Goal: Information Seeking & Learning: Learn about a topic

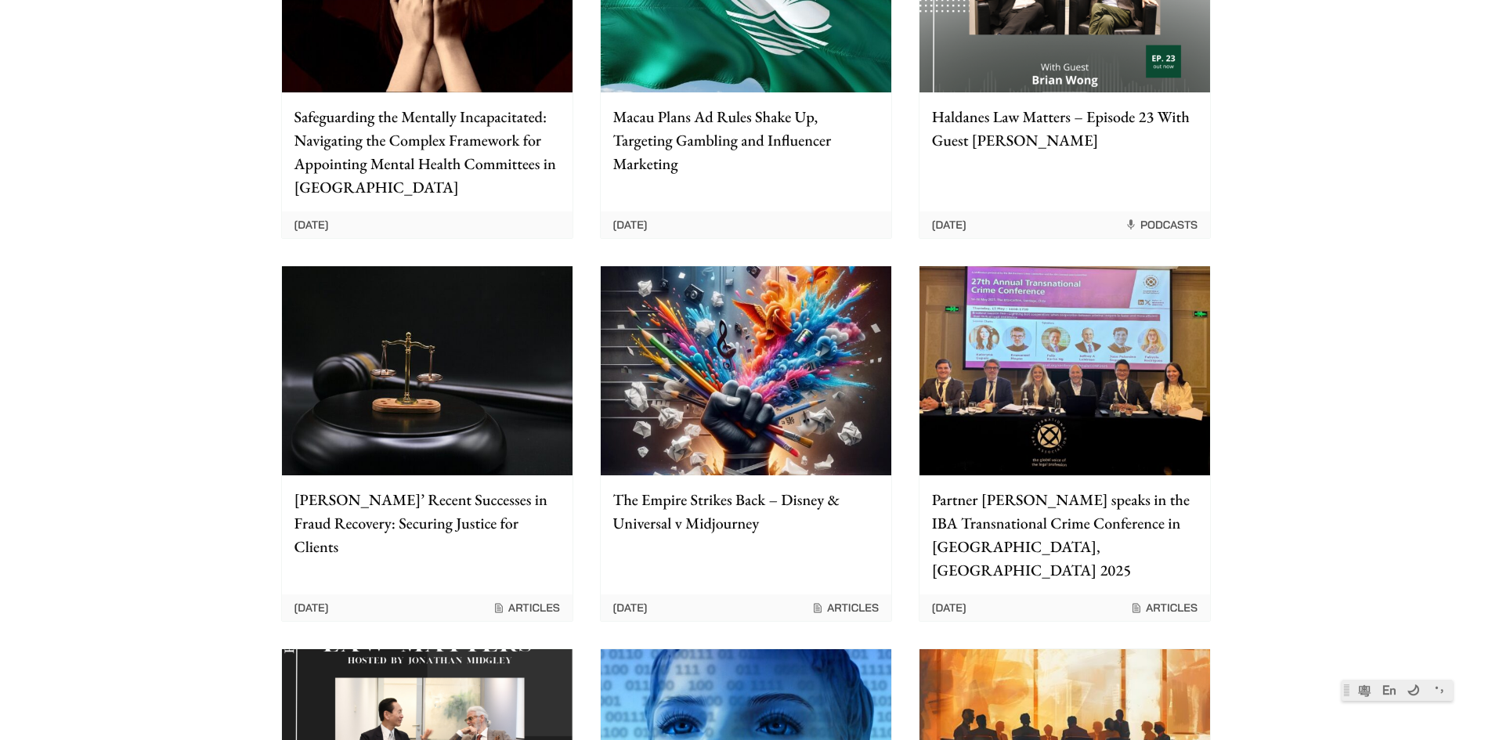
scroll to position [783, 0]
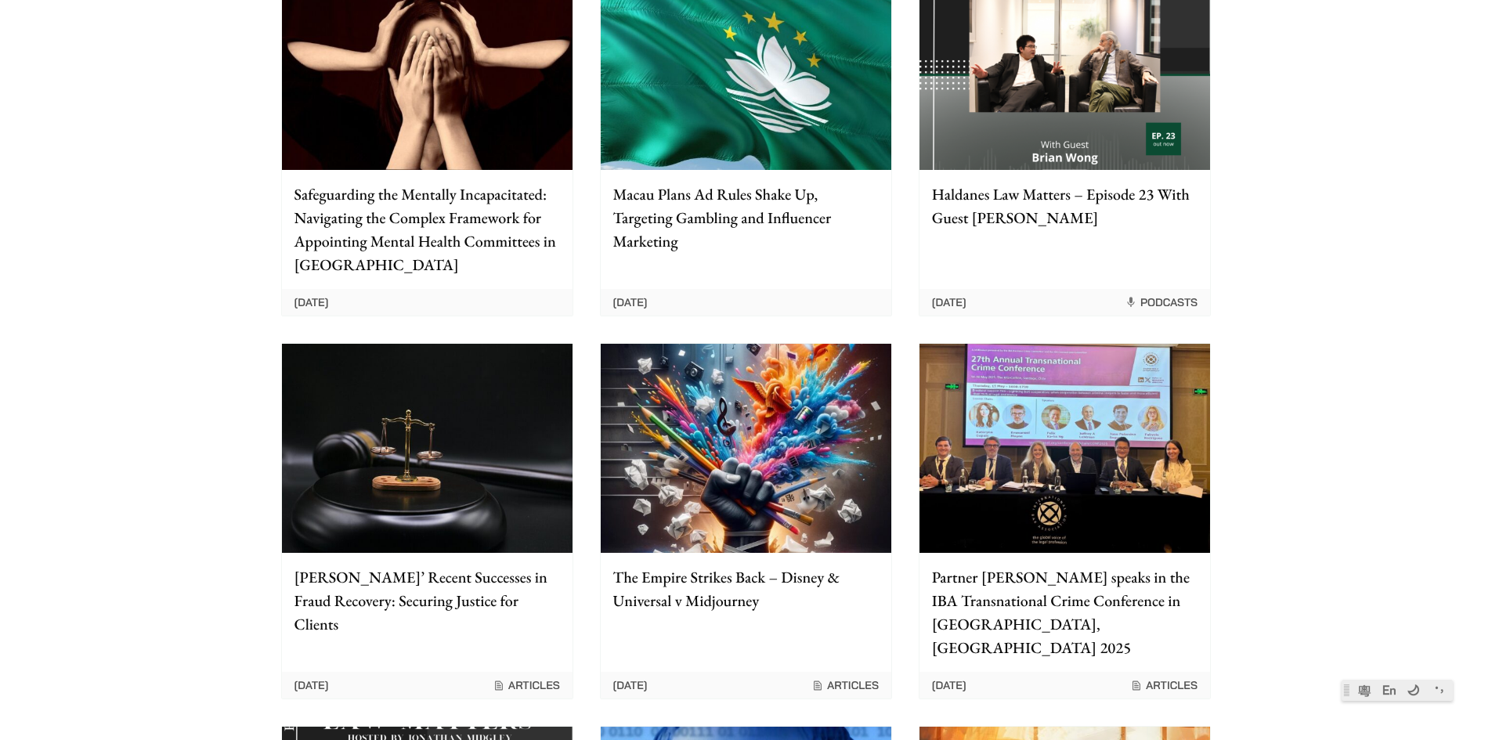
drag, startPoint x: 338, startPoint y: 481, endPoint x: 323, endPoint y: 499, distance: 23.9
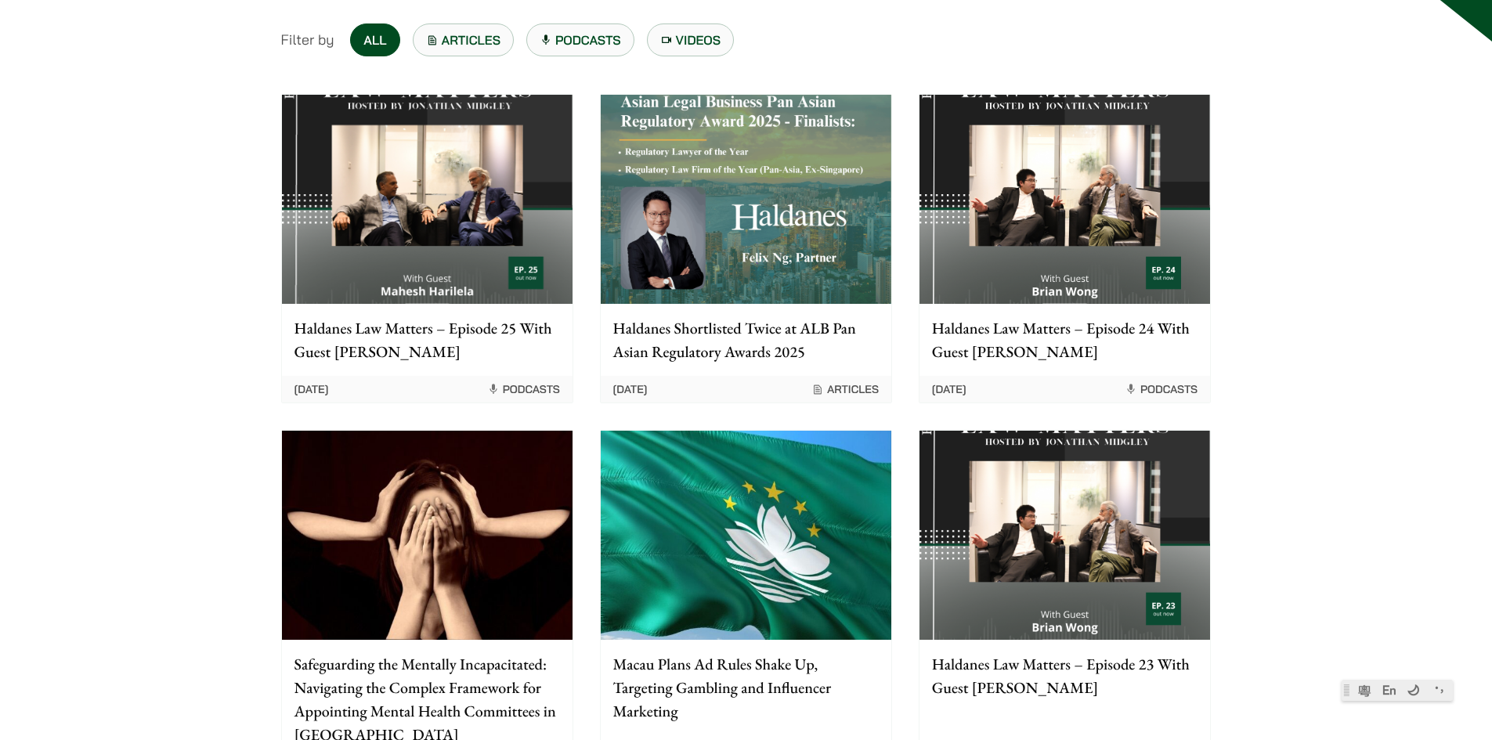
scroll to position [0, 0]
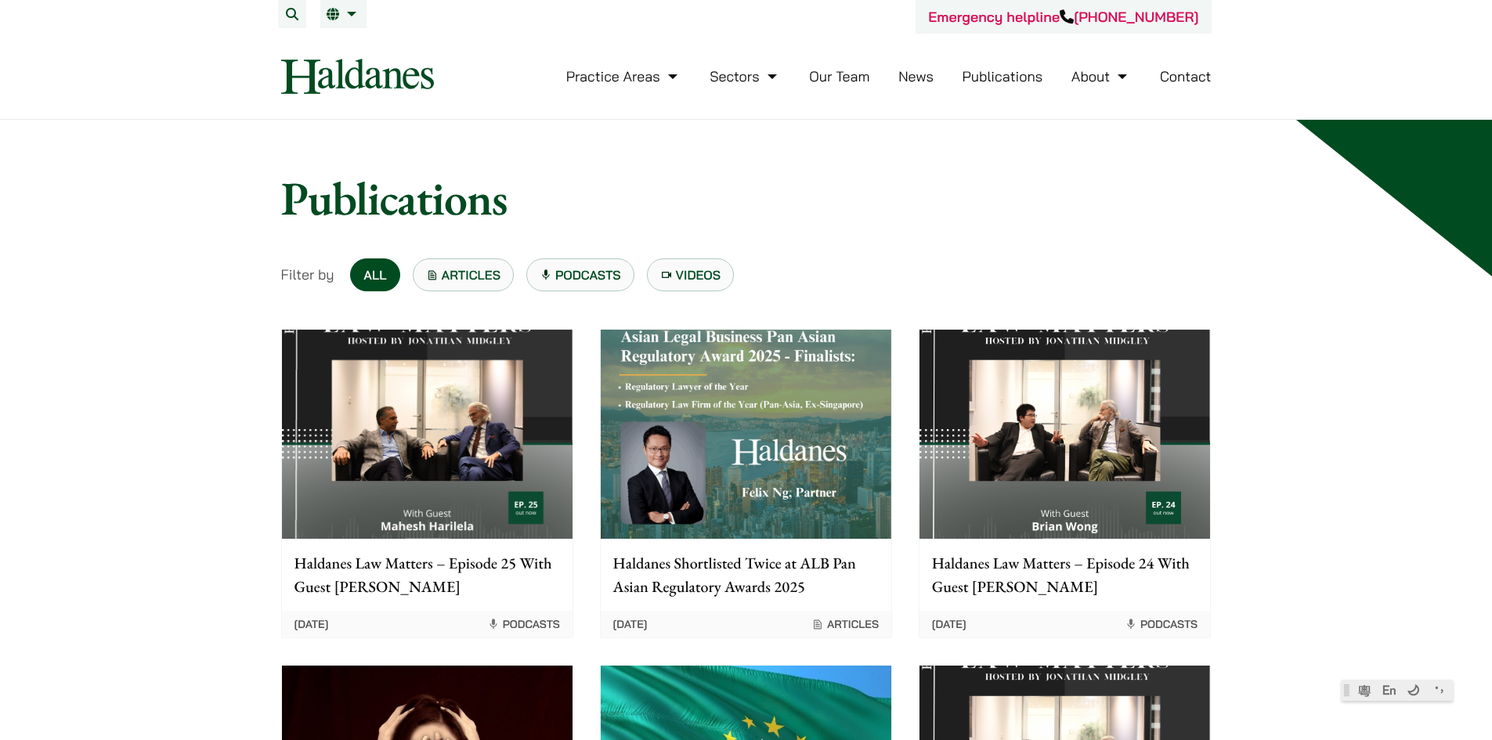
click at [462, 284] on link "Articles" at bounding box center [464, 274] width 102 height 33
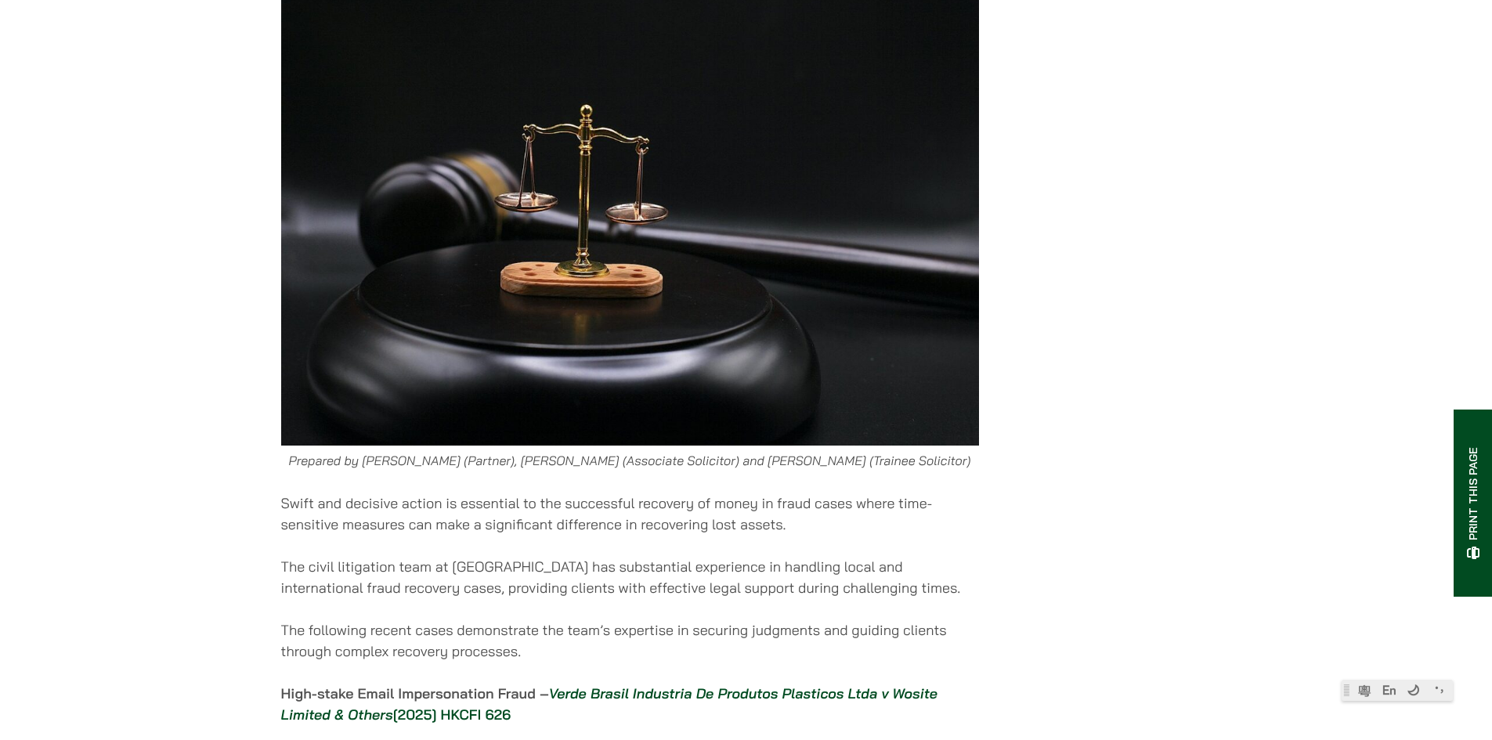
scroll to position [392, 0]
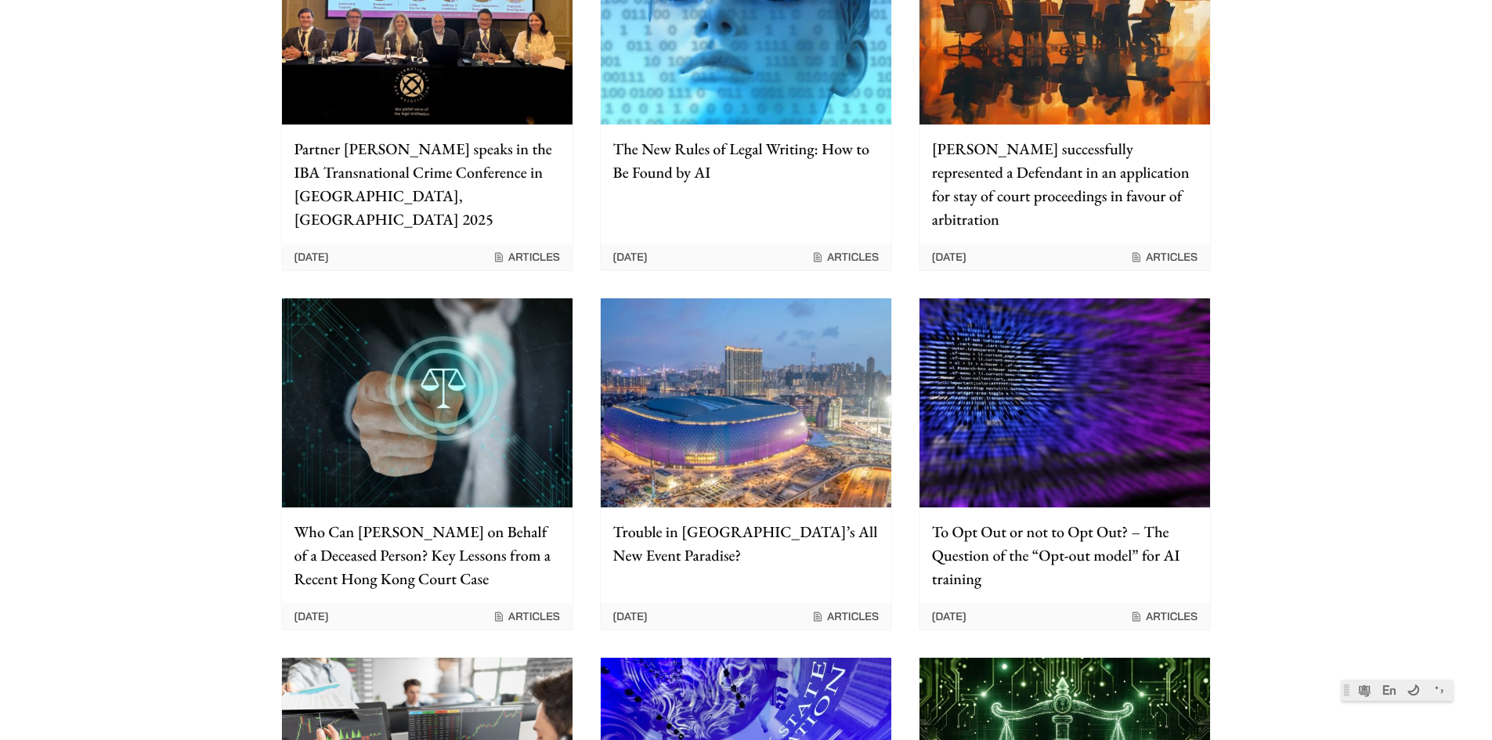
scroll to position [783, 0]
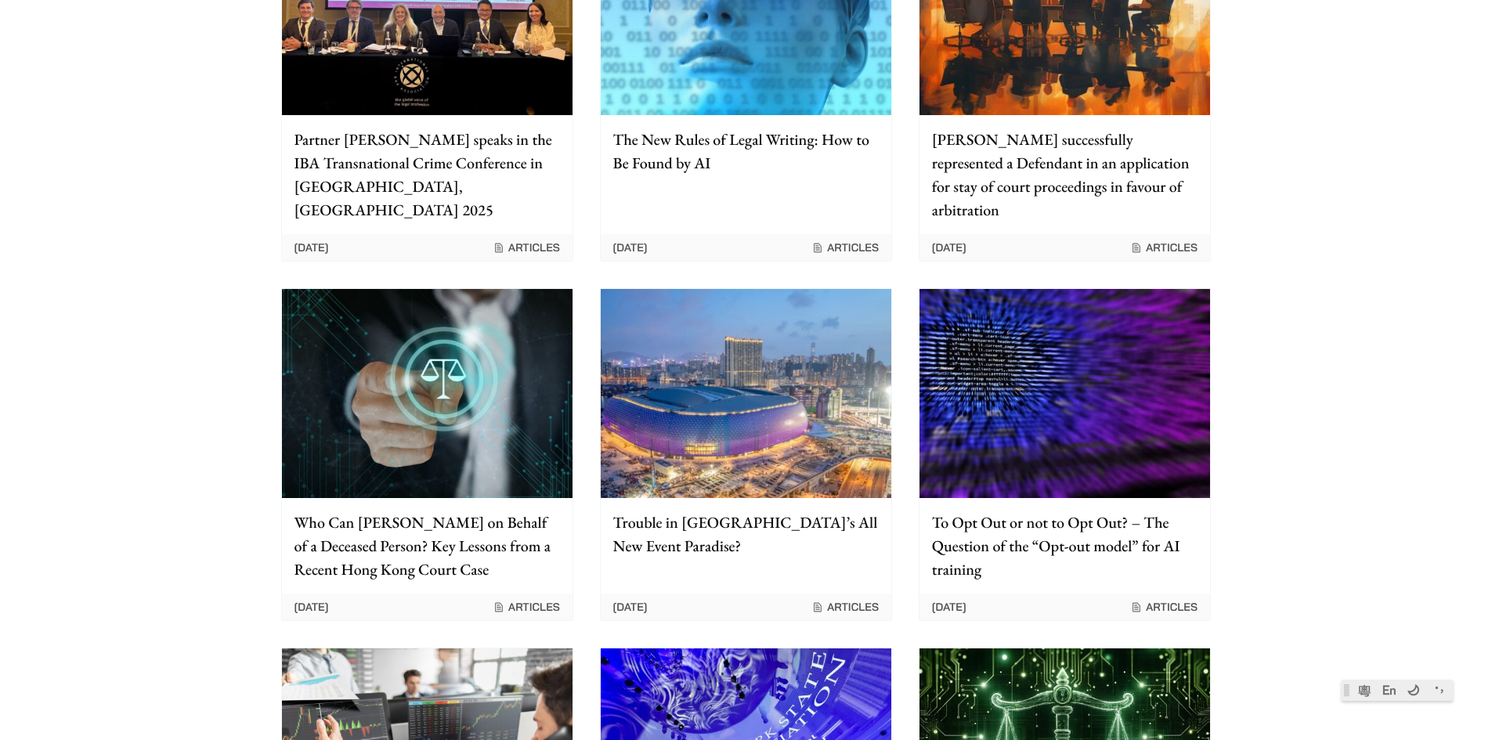
click at [1357, 503] on div "Home » Articles Articles Filter by All Articles Podcasts Videos Haldanes Shortl…" at bounding box center [746, 232] width 1492 height 1791
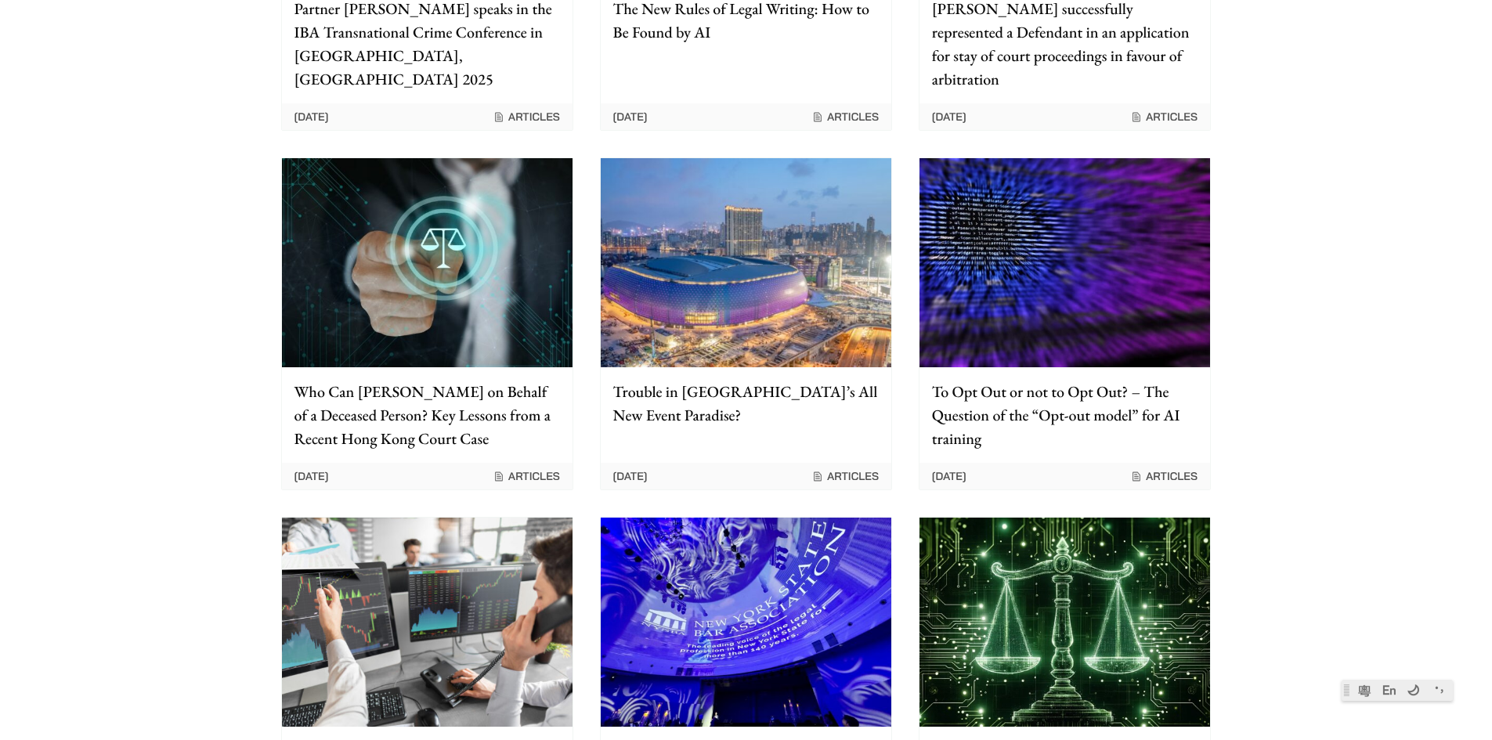
scroll to position [1097, 0]
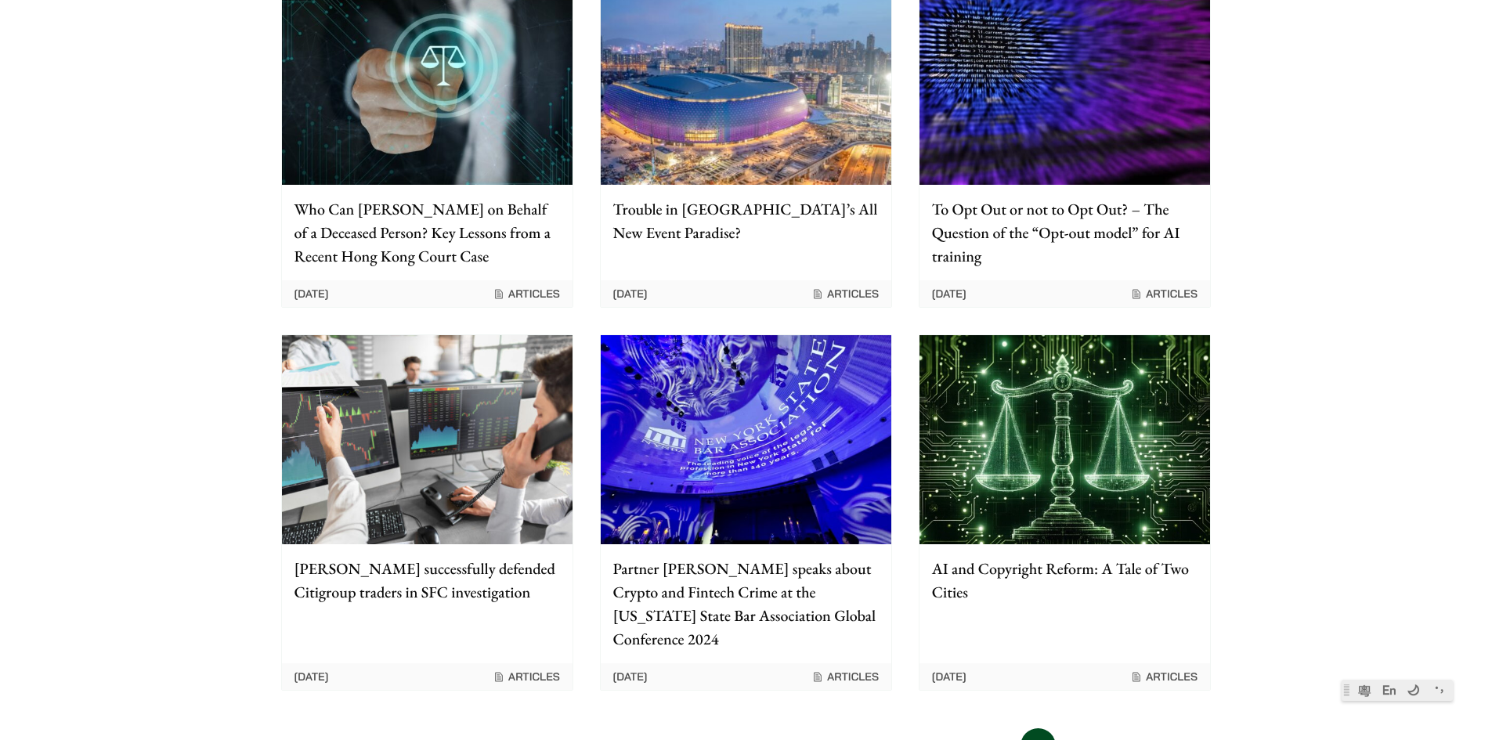
click at [1081, 728] on link "2" at bounding box center [1076, 745] width 35 height 35
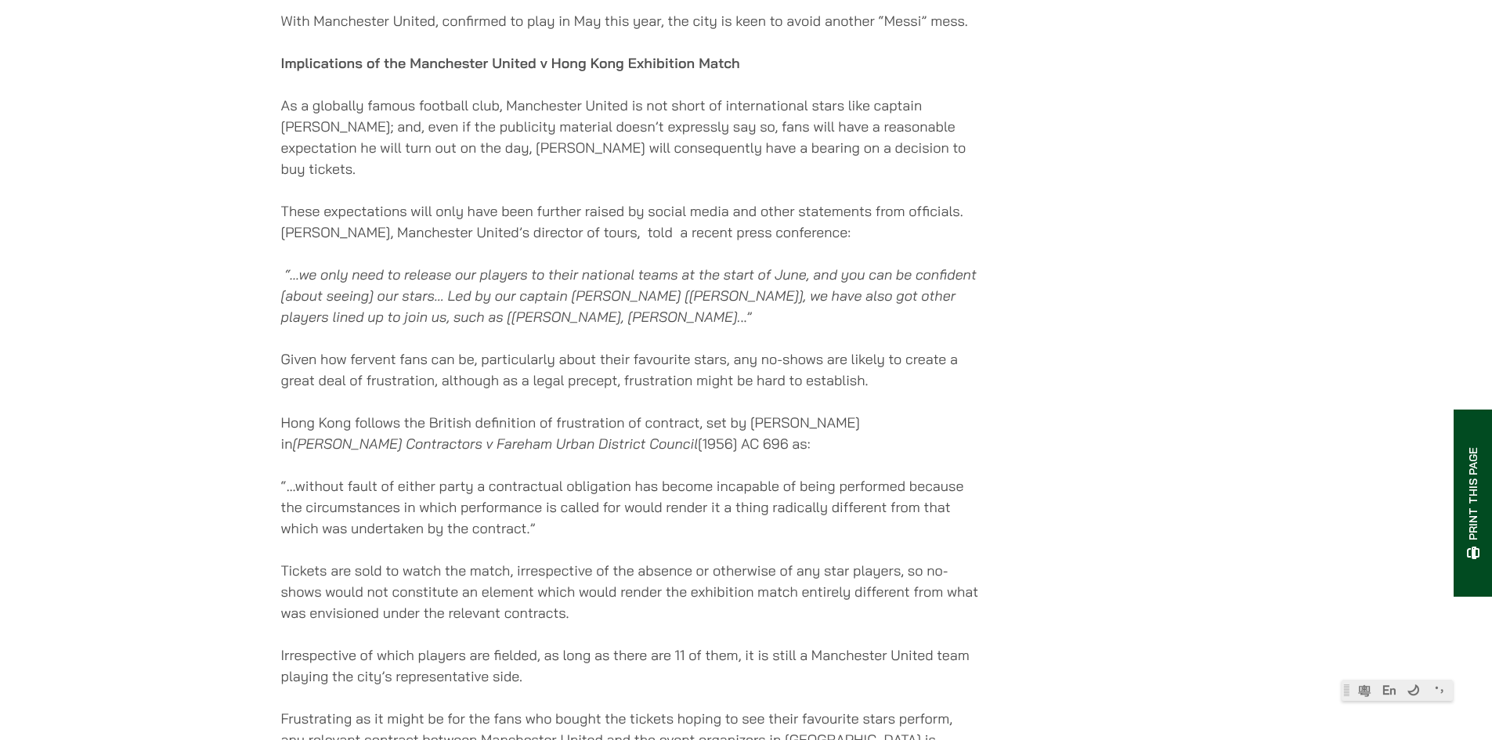
scroll to position [3133, 0]
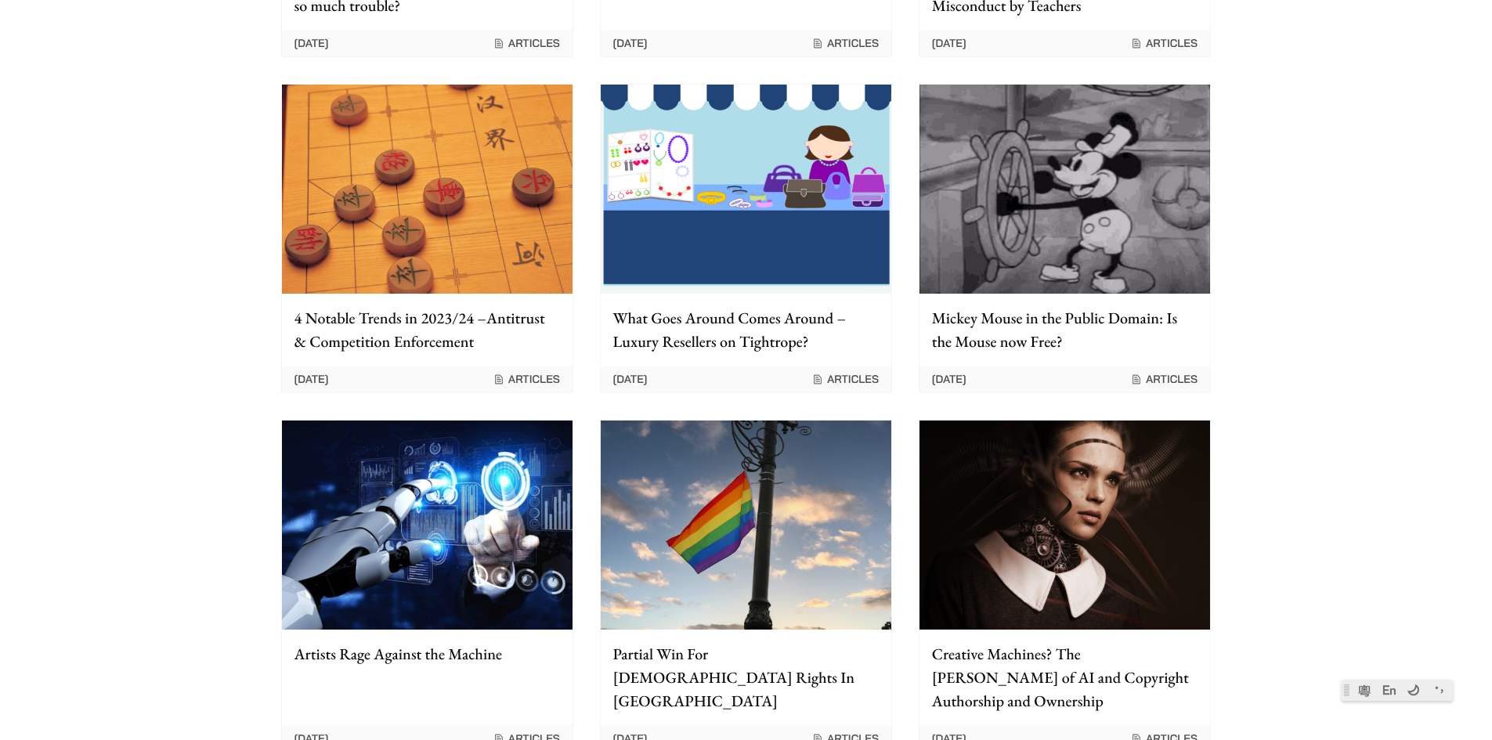
scroll to position [705, 0]
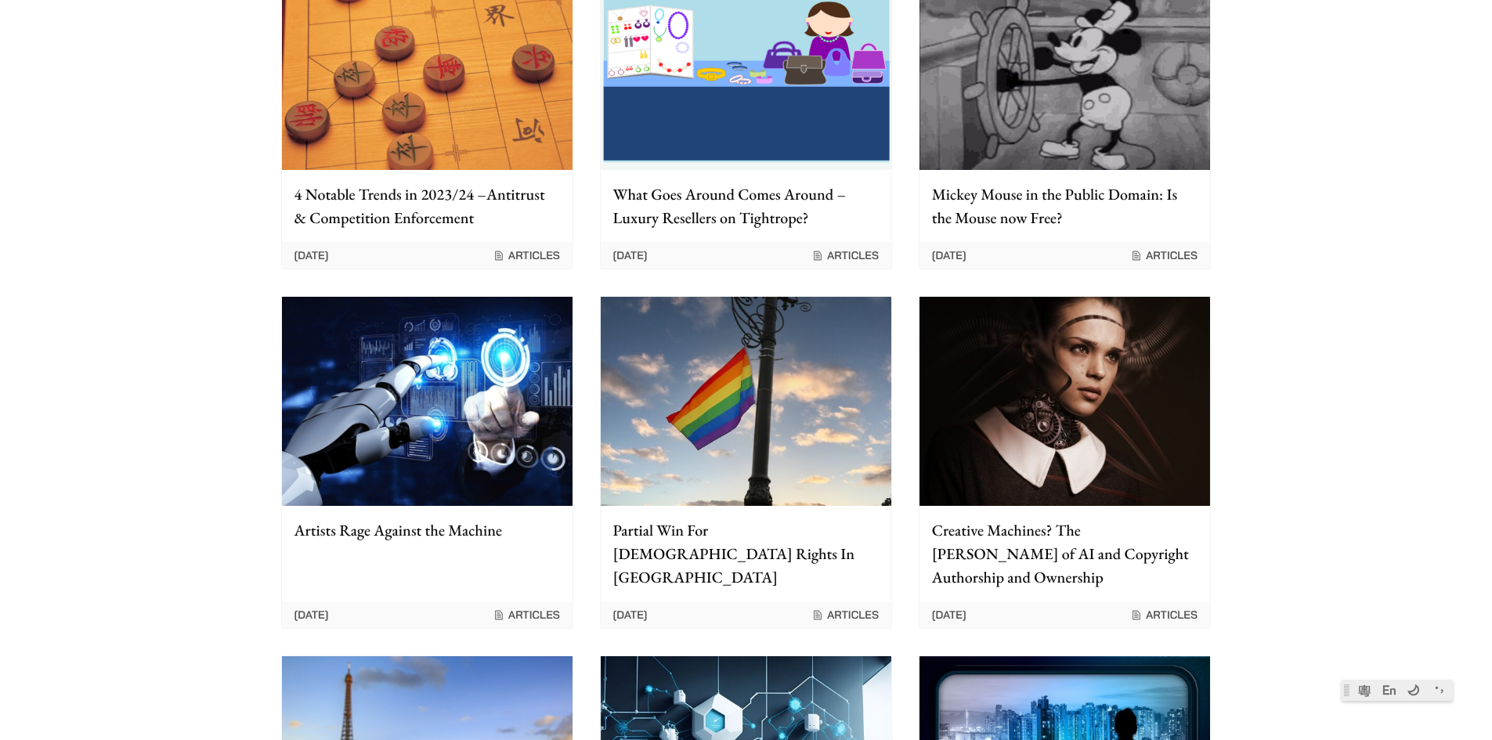
drag, startPoint x: 851, startPoint y: 482, endPoint x: 759, endPoint y: 468, distance: 93.5
click at [175, 333] on div "Home » Articles » Page 2 Articles Filter by All Articles Podcasts Videos Who kn…" at bounding box center [746, 275] width 1492 height 1720
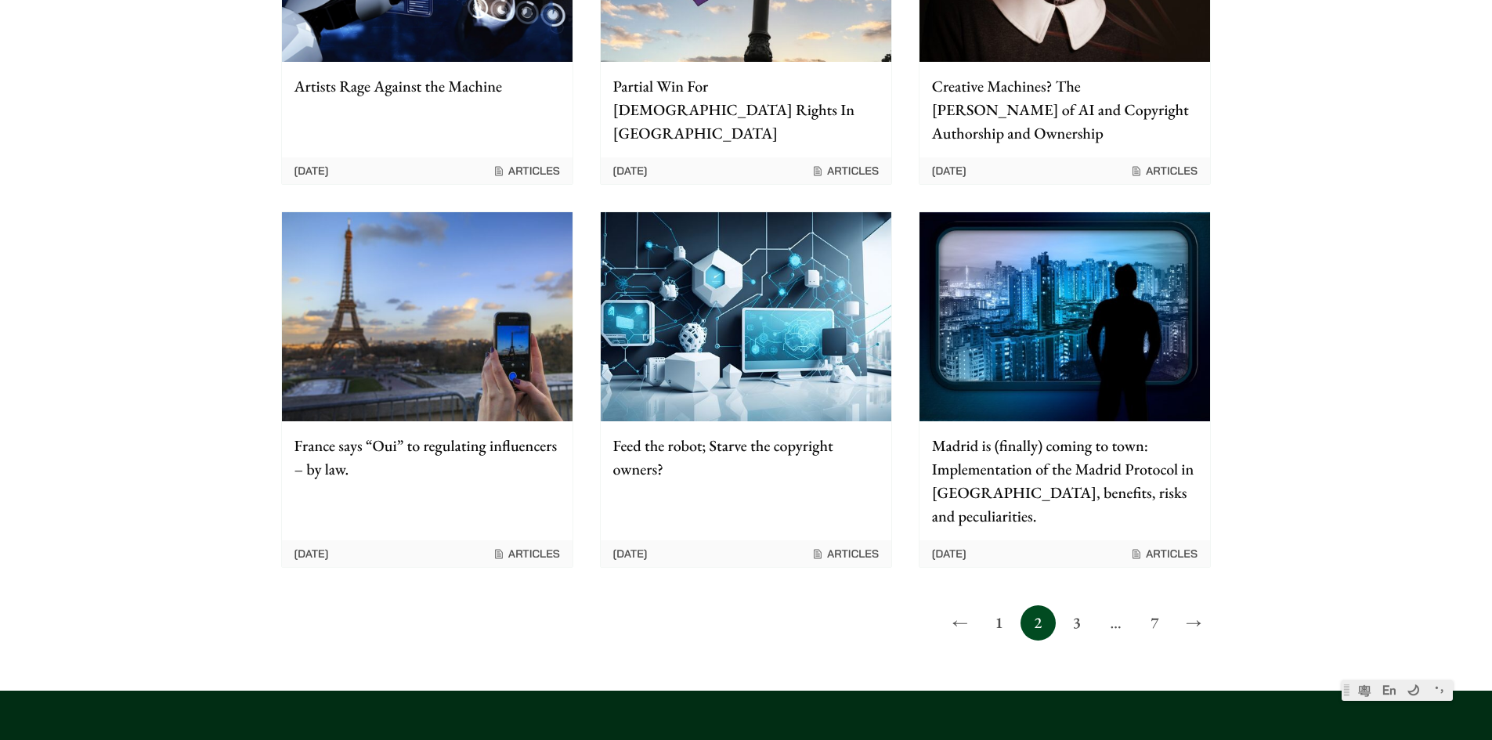
scroll to position [1175, 0]
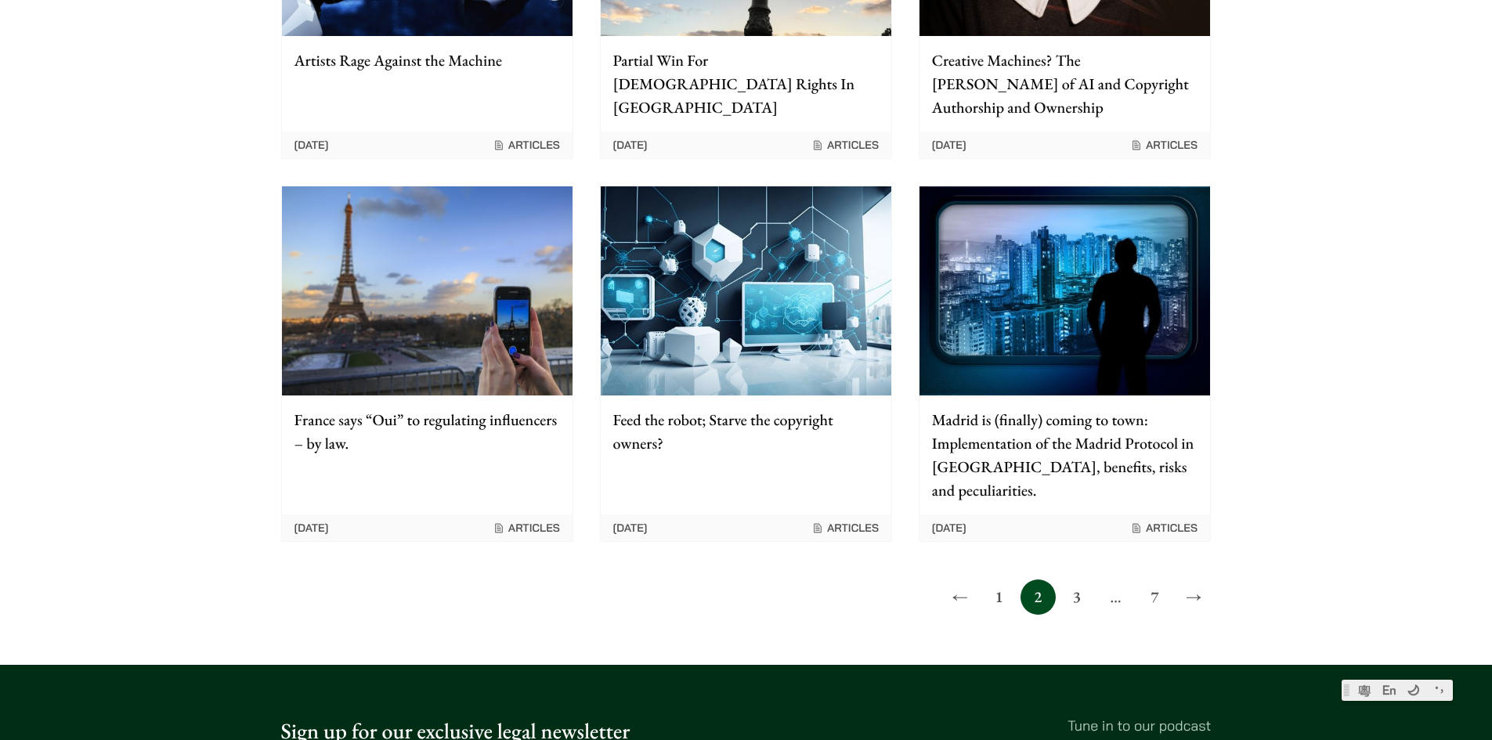
click at [1068, 580] on link "3" at bounding box center [1076, 597] width 35 height 35
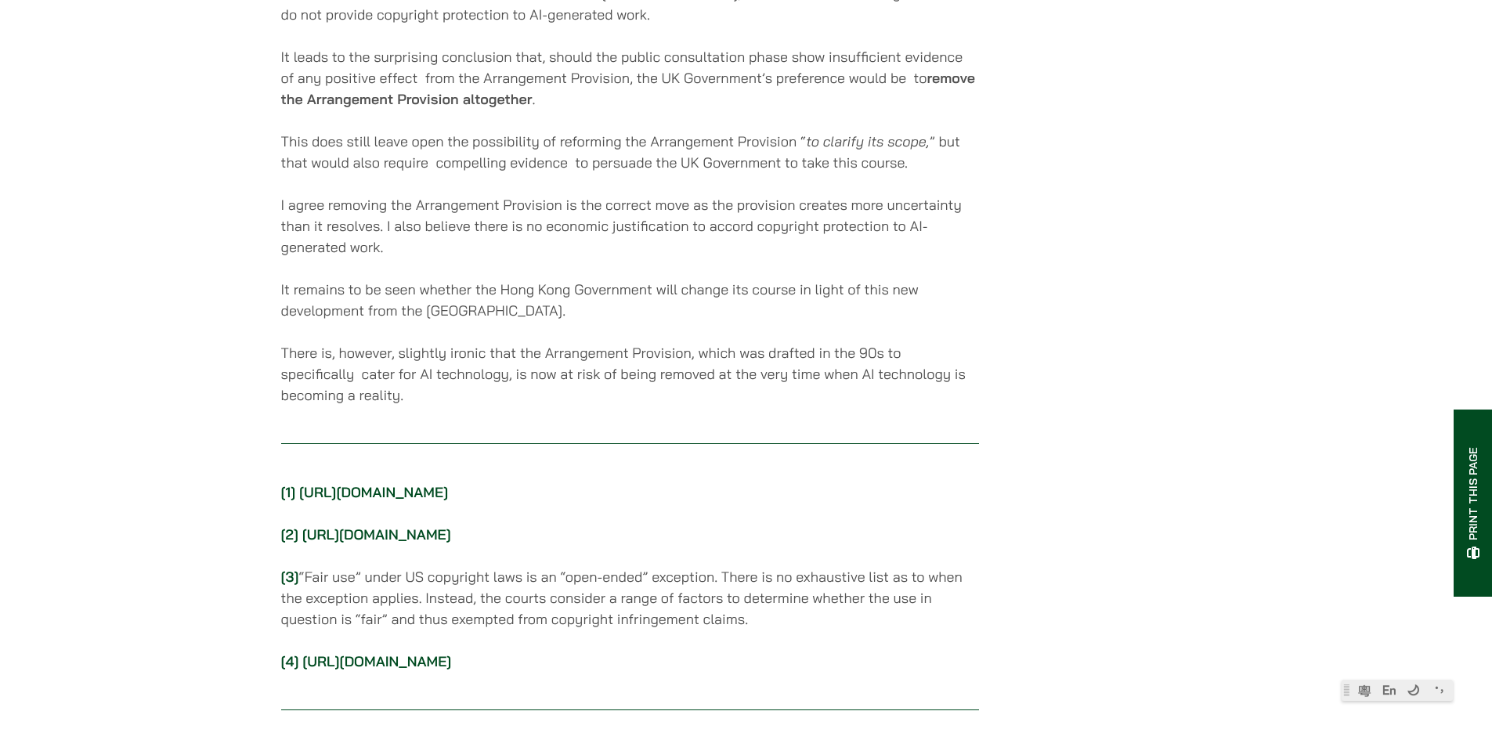
scroll to position [4073, 0]
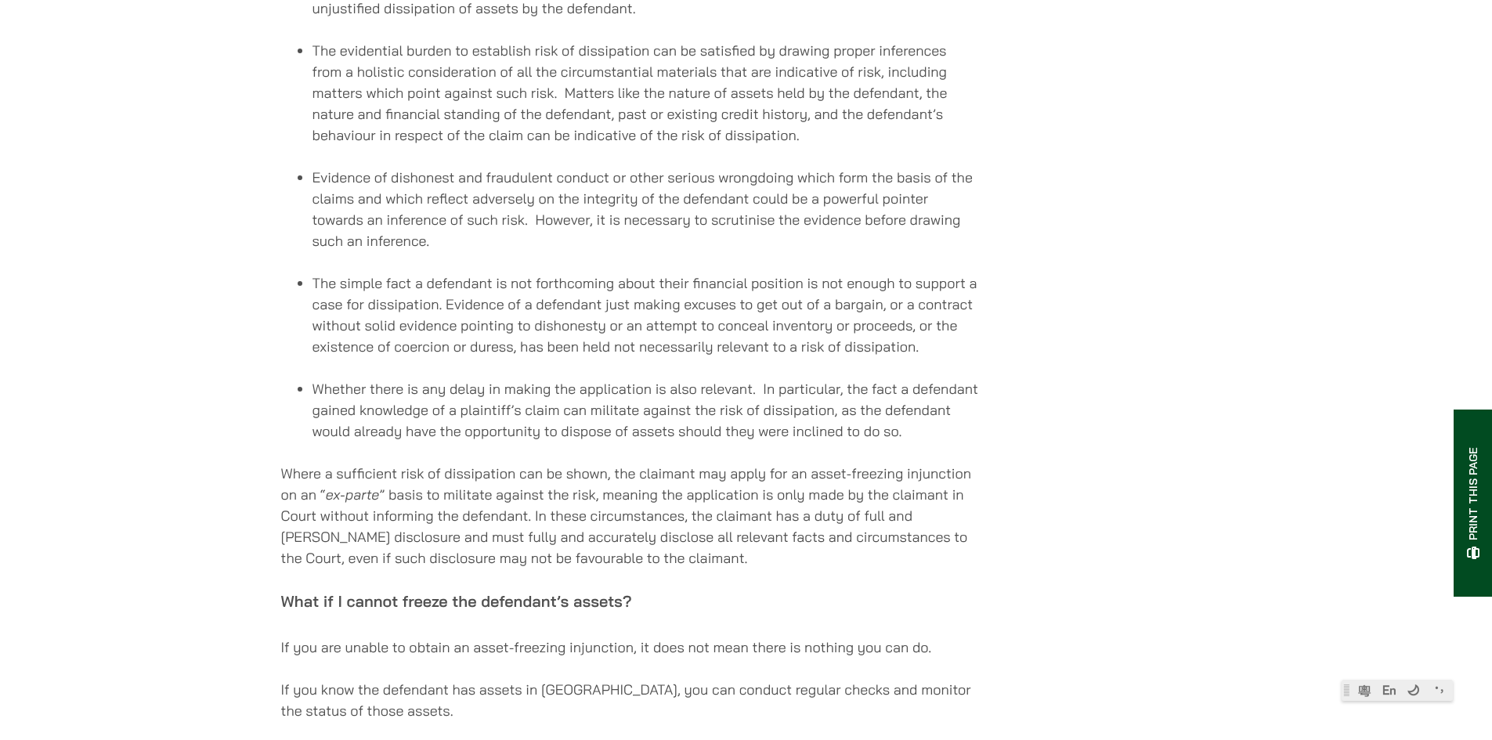
scroll to position [1958, 0]
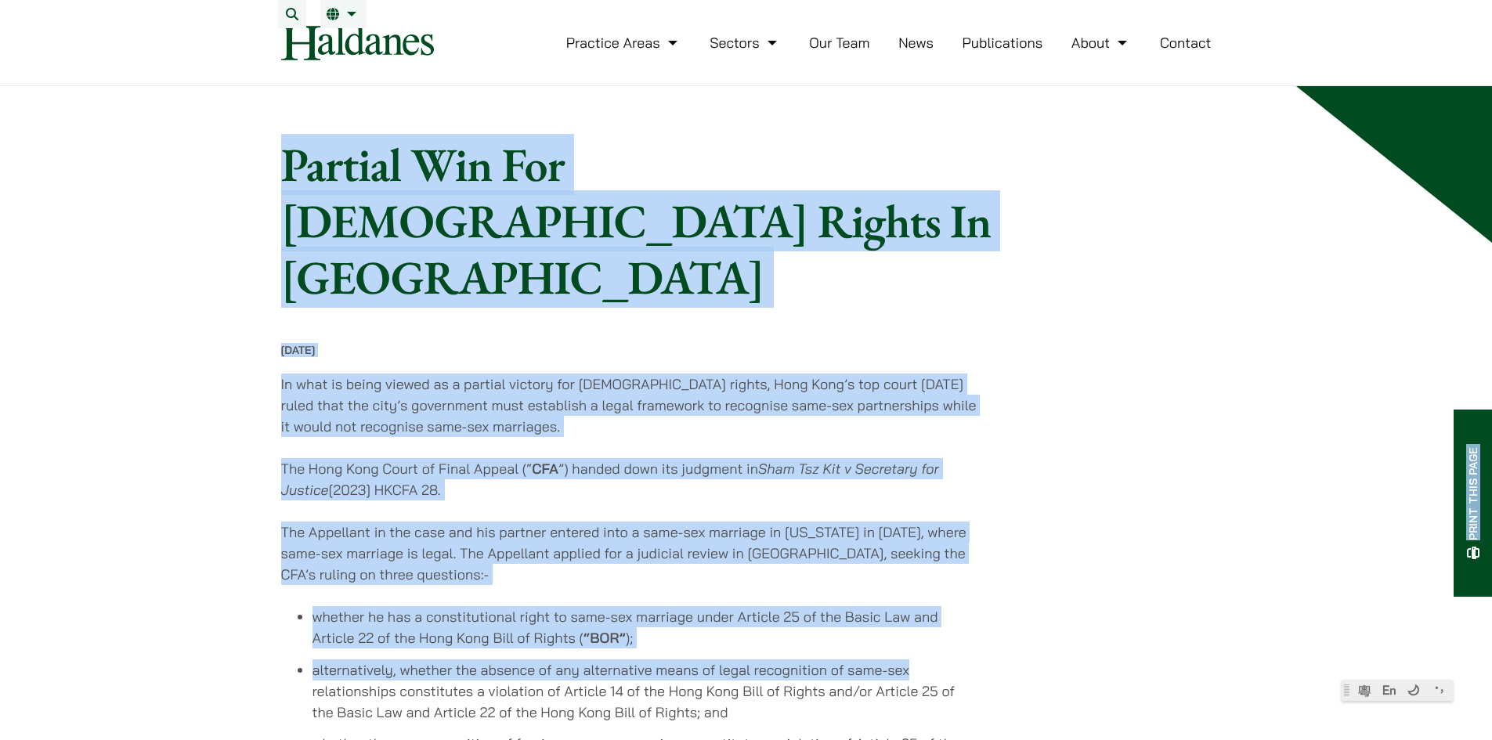
drag, startPoint x: 1487, startPoint y: 79, endPoint x: 1137, endPoint y: 308, distance: 418.2
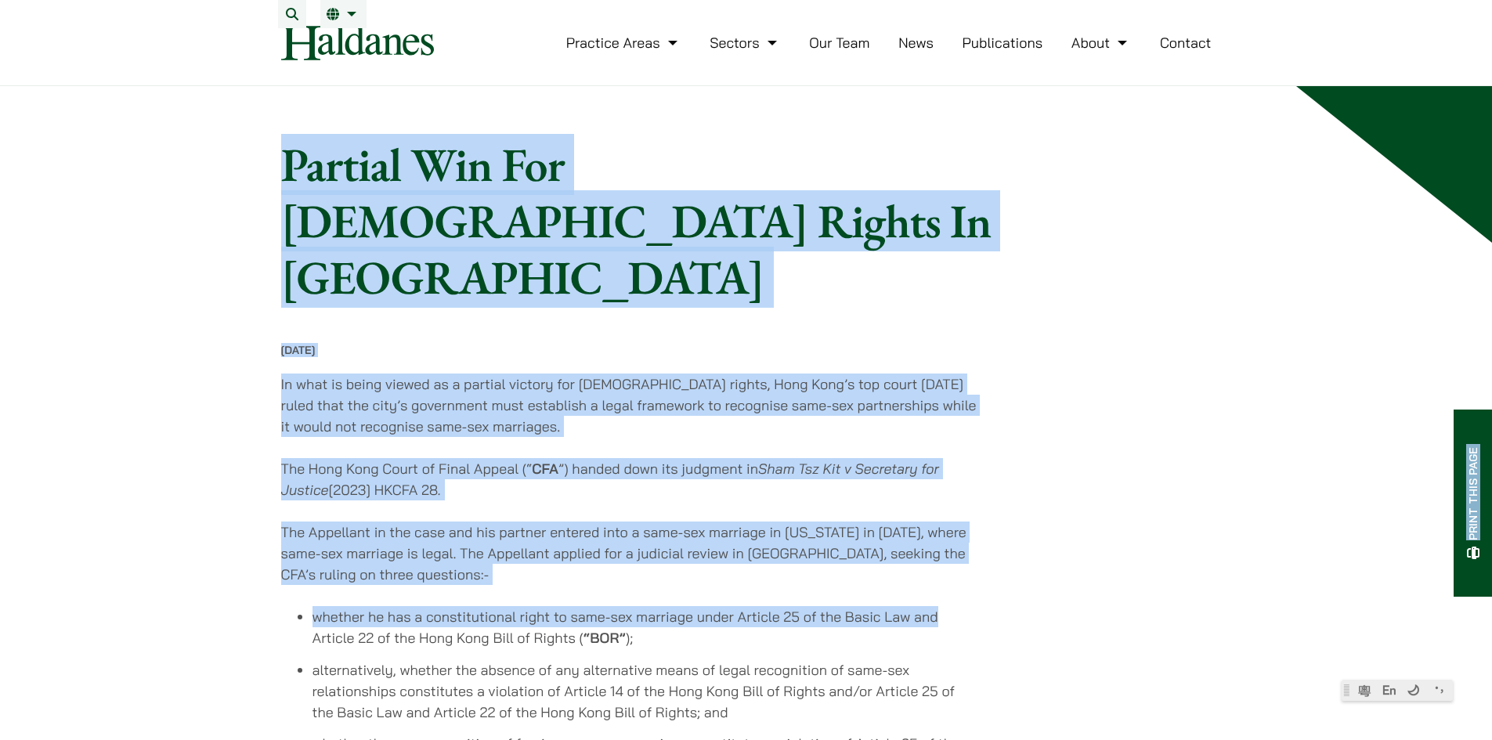
click at [1002, 245] on h1 "Partial Win For [DEMOGRAPHIC_DATA] Rights In [GEOGRAPHIC_DATA]" at bounding box center [687, 220] width 813 height 169
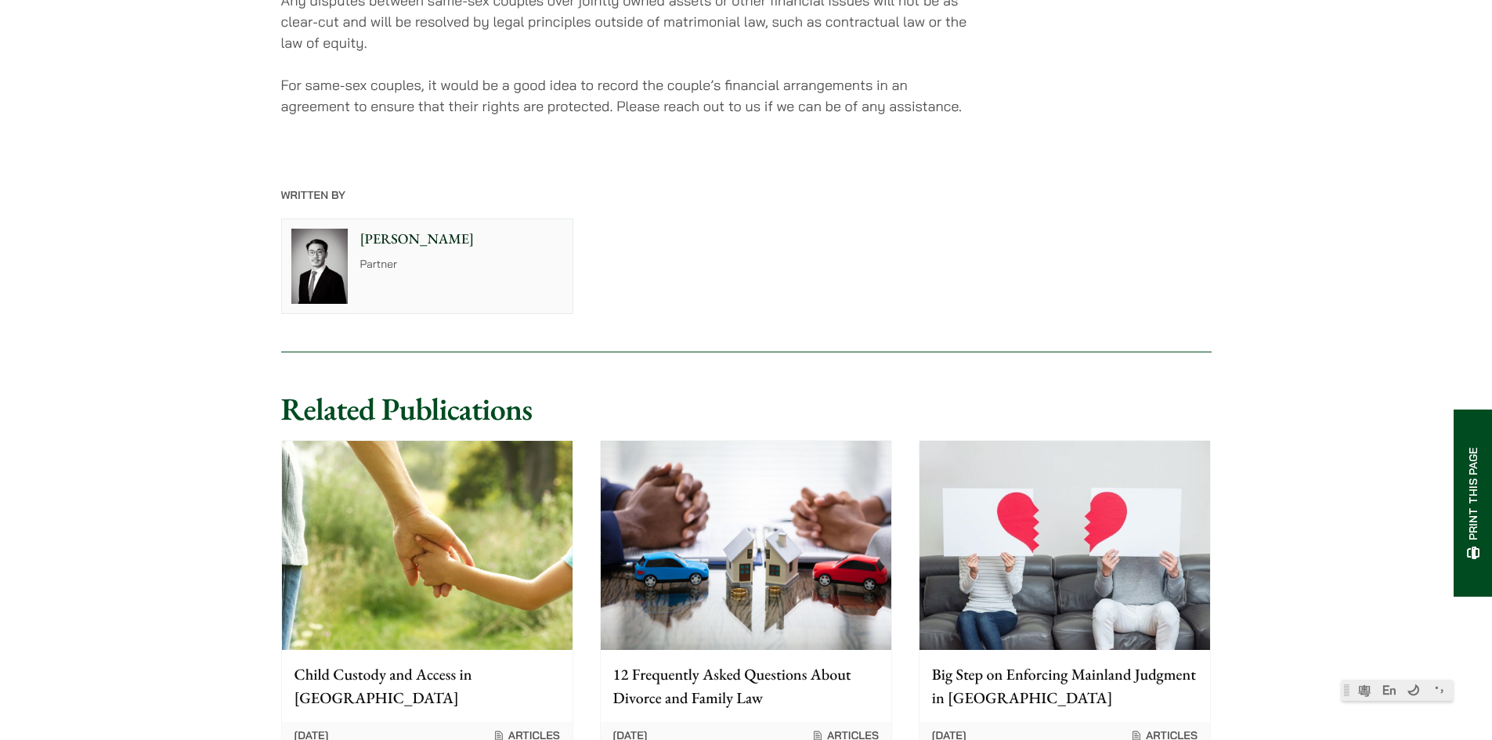
scroll to position [1009, 0]
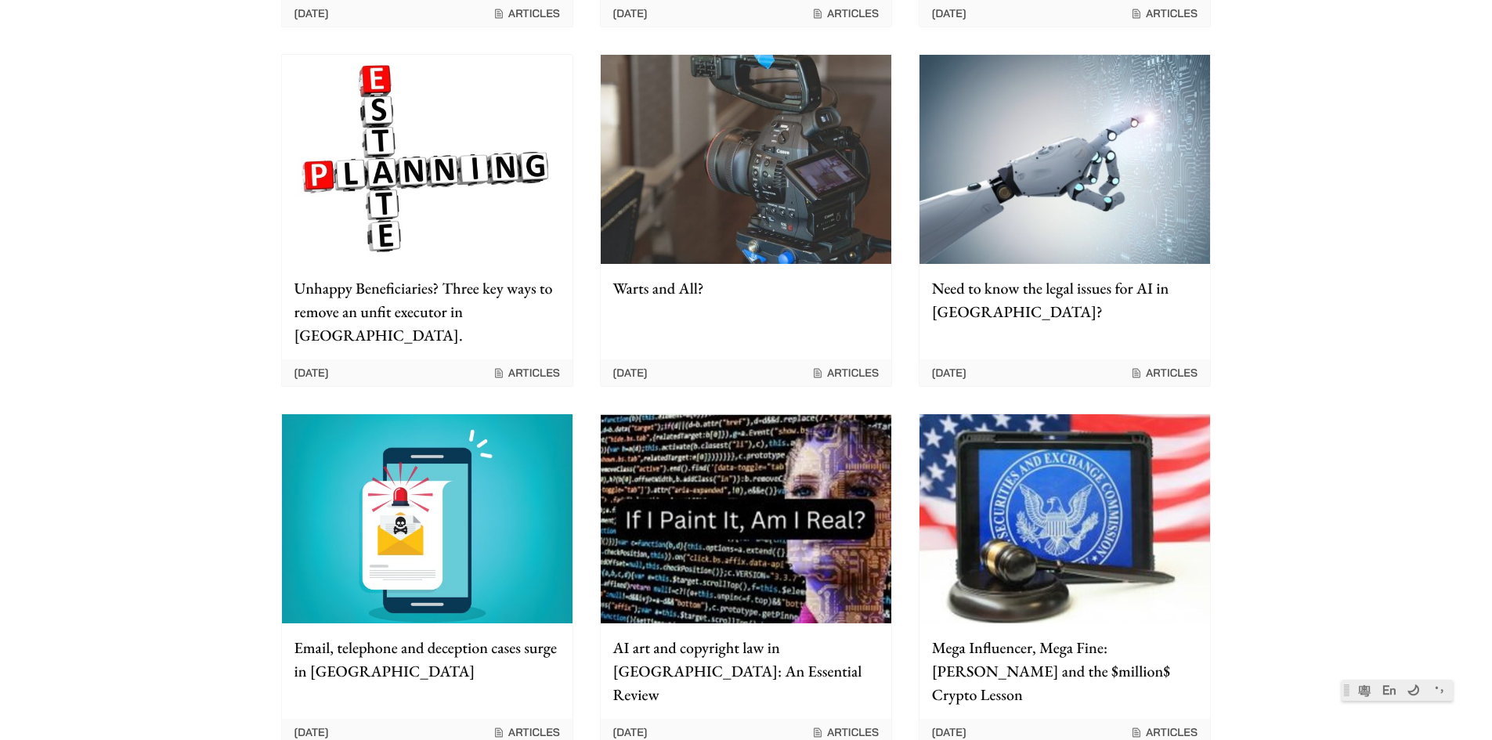
scroll to position [705, 0]
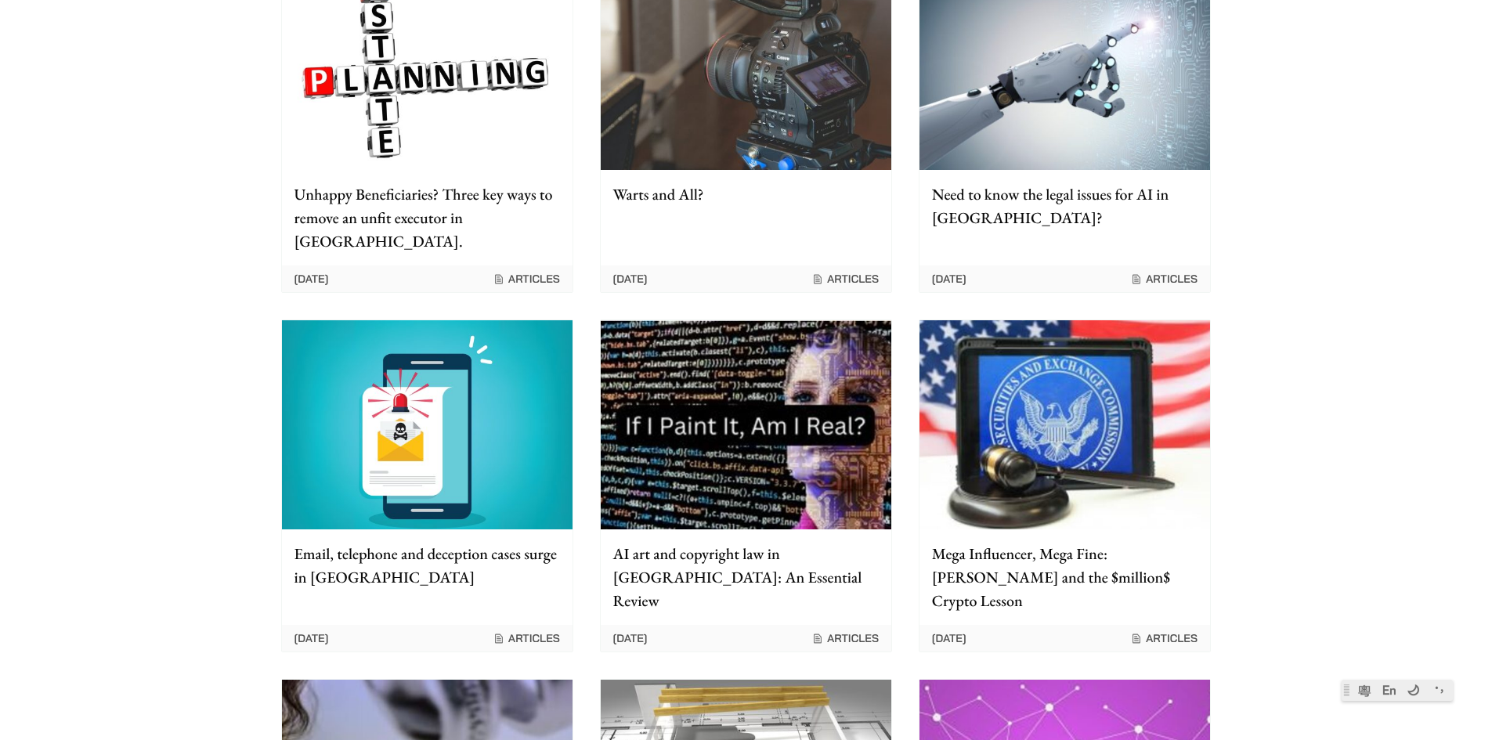
drag, startPoint x: 480, startPoint y: 544, endPoint x: 489, endPoint y: 540, distance: 9.2
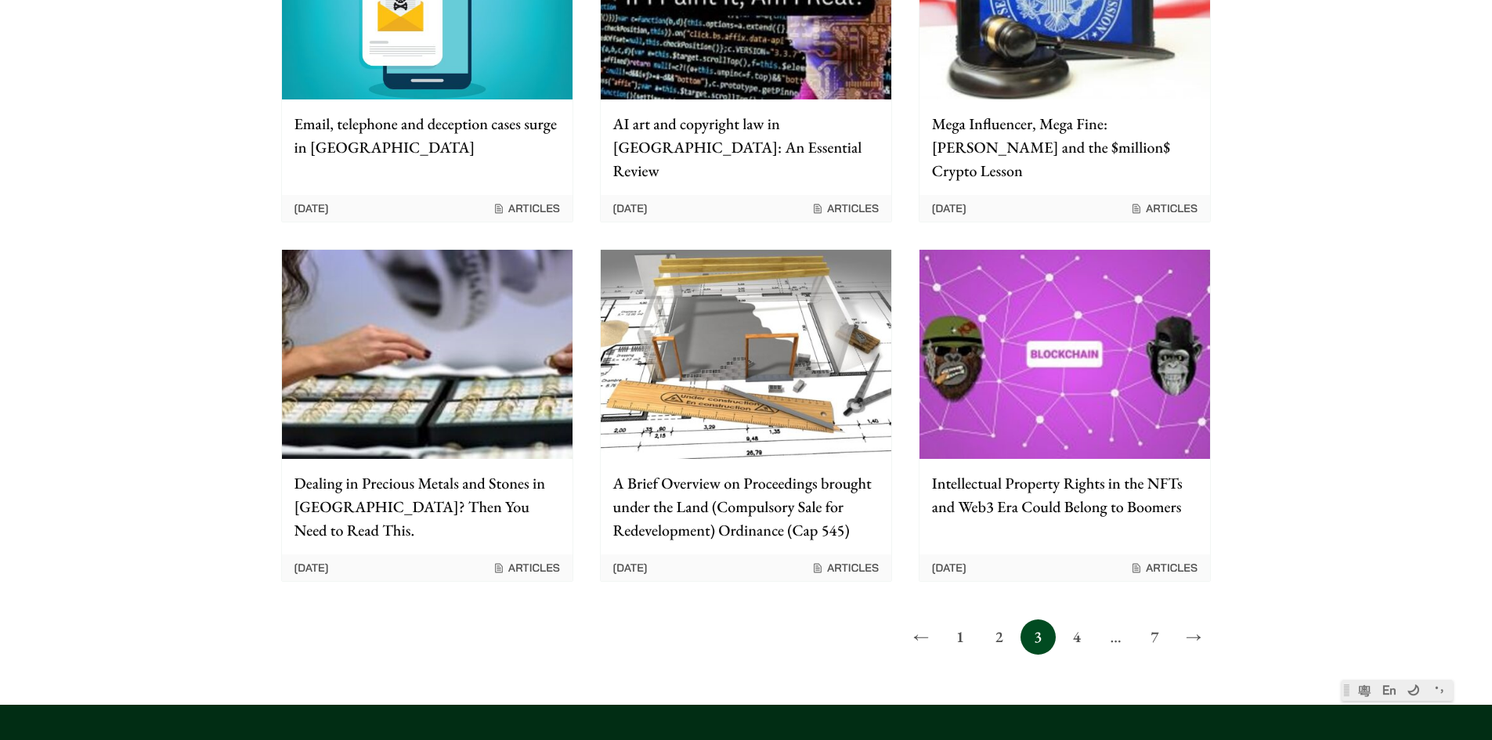
scroll to position [1253, 0]
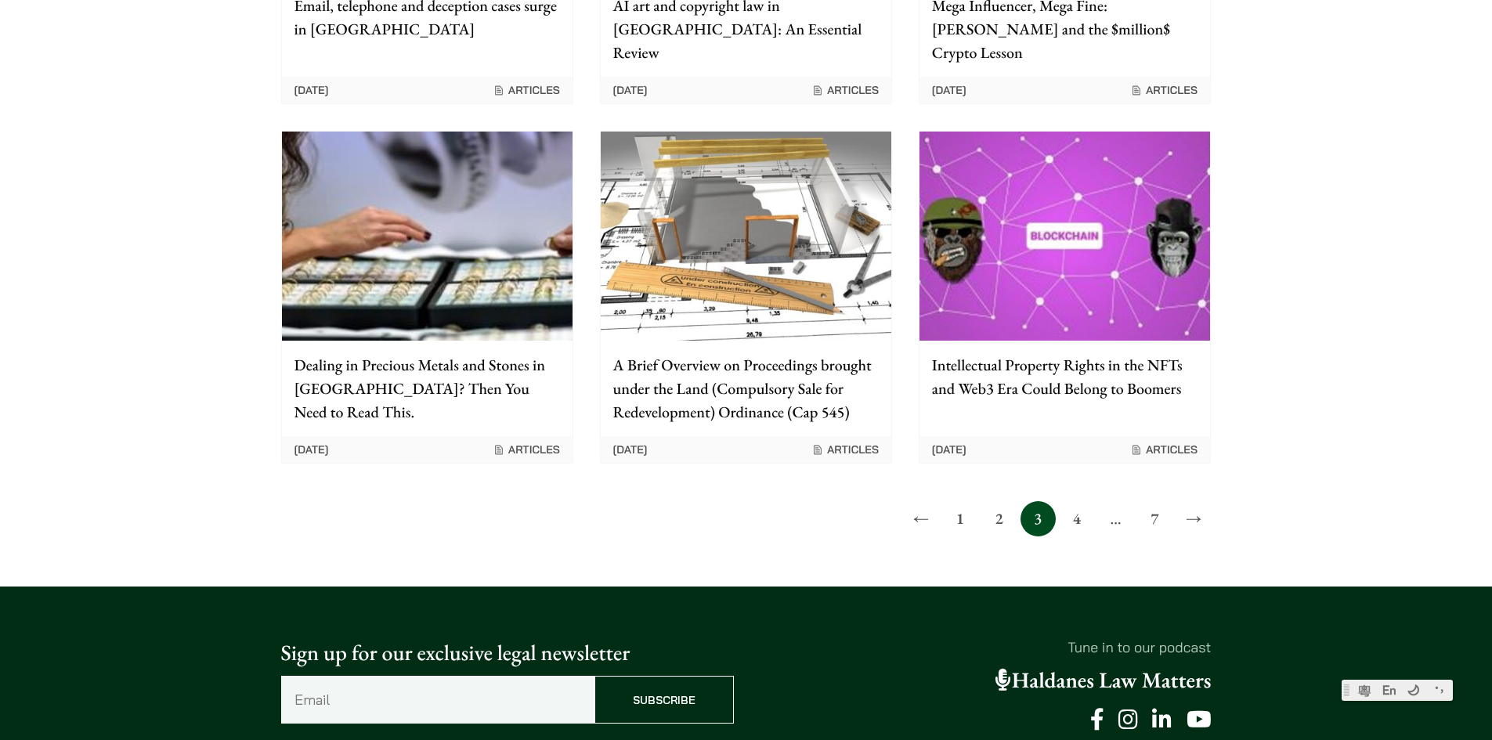
click at [1083, 501] on link "4" at bounding box center [1076, 518] width 35 height 35
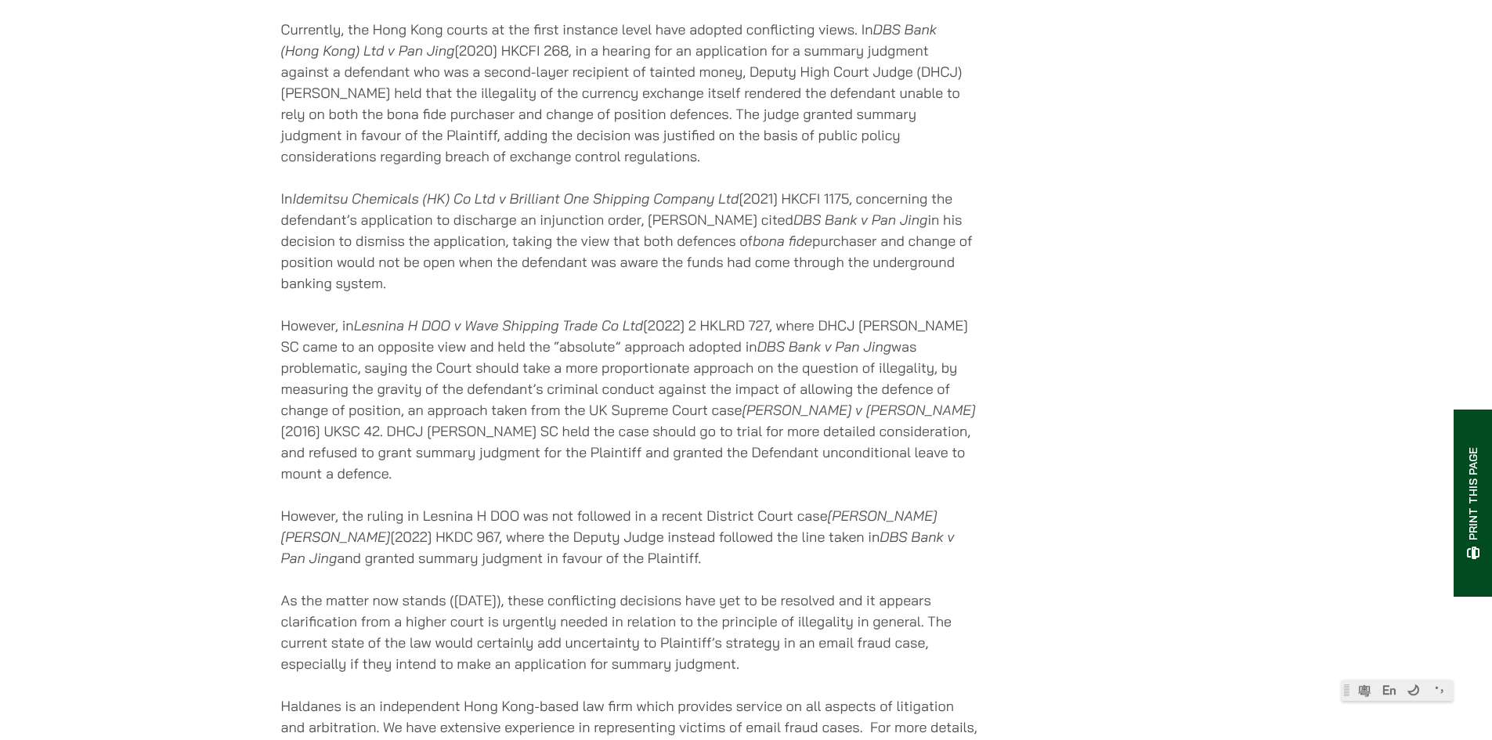
scroll to position [2898, 0]
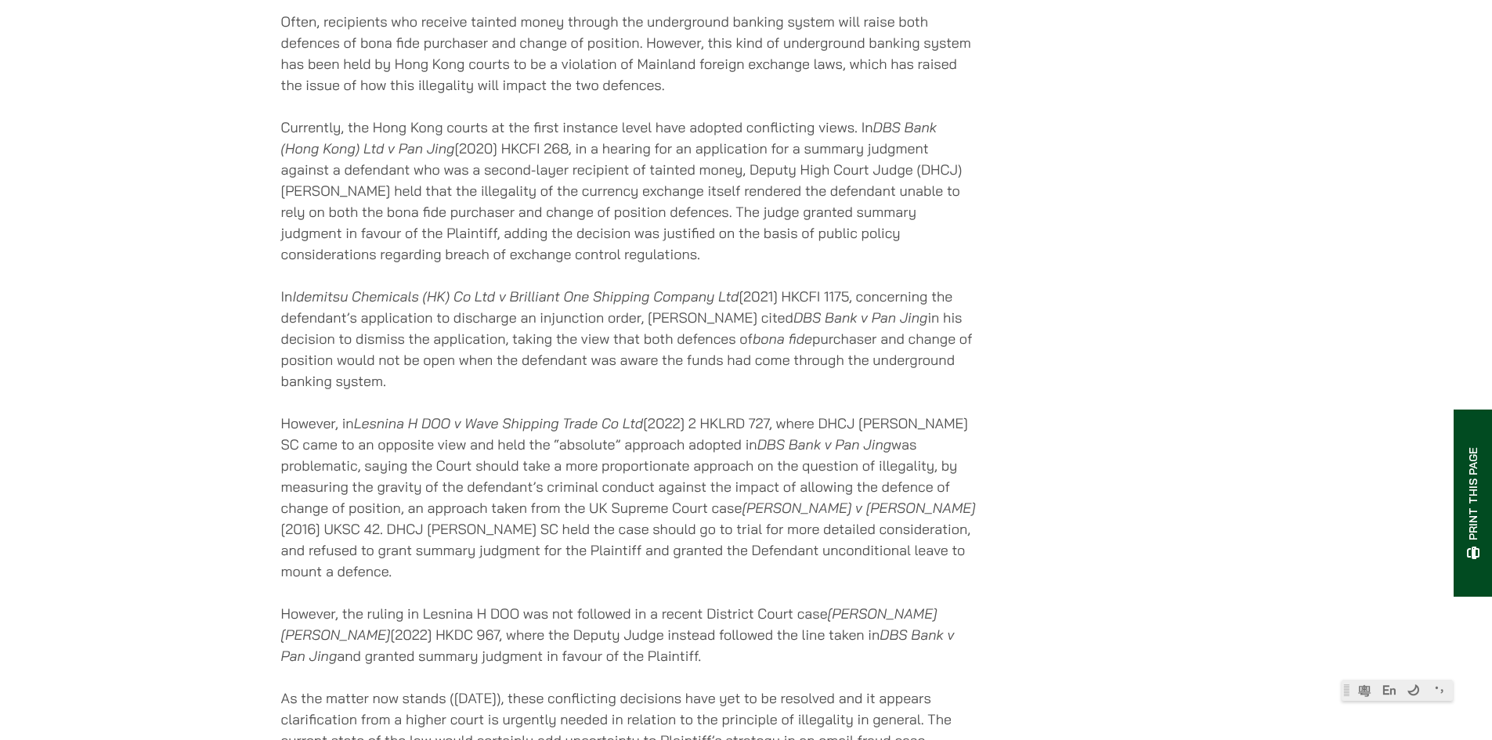
click at [378, 500] on p "However, in Lesnina H DOO v Wave Shipping Trade Co Ltd [2022] 2 HKLRD 727, wher…" at bounding box center [630, 497] width 698 height 169
